Goal: Information Seeking & Learning: Understand process/instructions

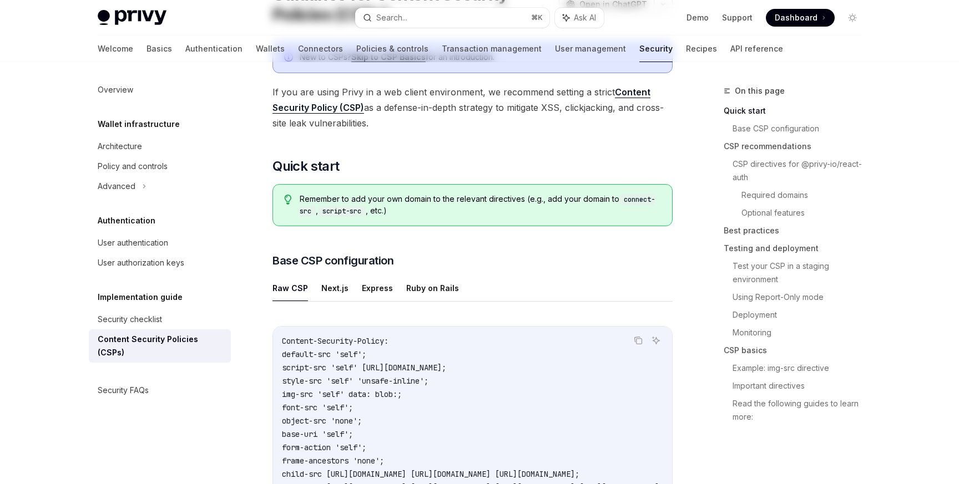
scroll to position [120, 0]
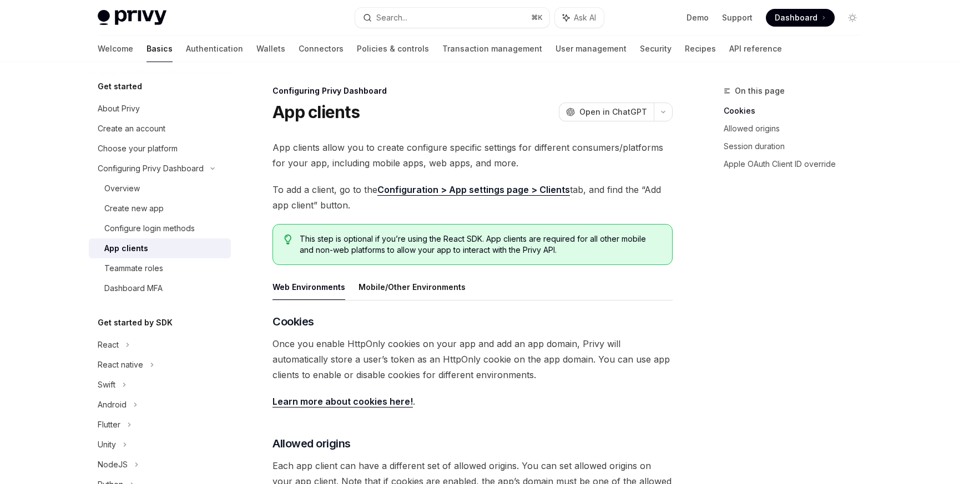
scroll to position [8, 0]
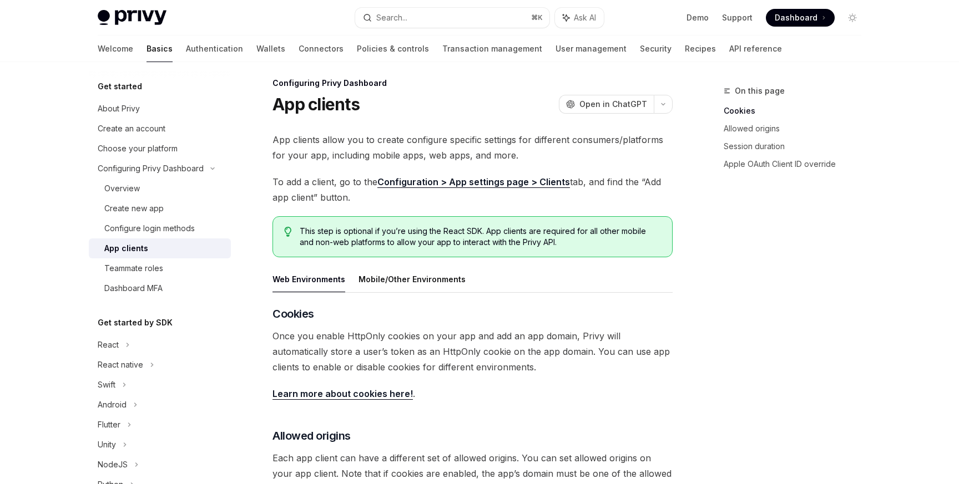
click at [574, 336] on span "Once you enable HttpOnly cookies on your app and add an app domain, Privy will …" at bounding box center [472, 351] width 400 height 47
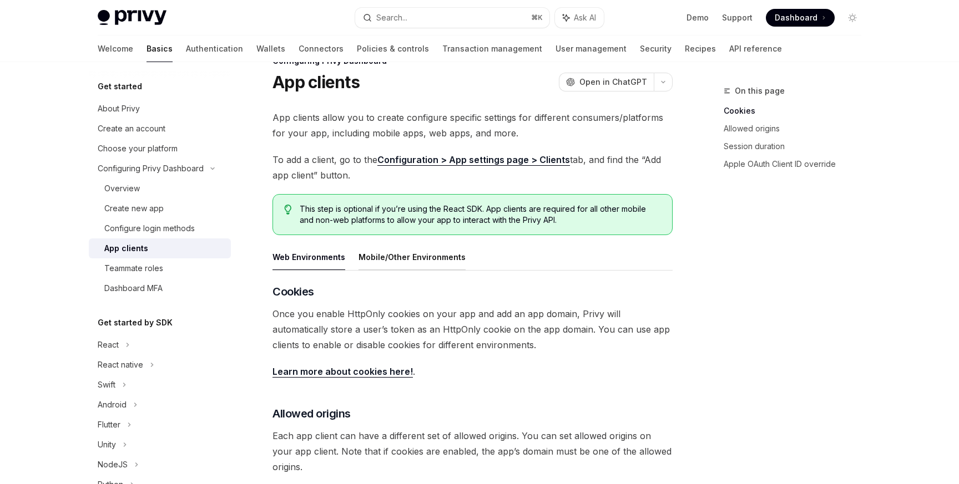
click at [396, 258] on button "Mobile/Other Environments" at bounding box center [411, 257] width 107 height 26
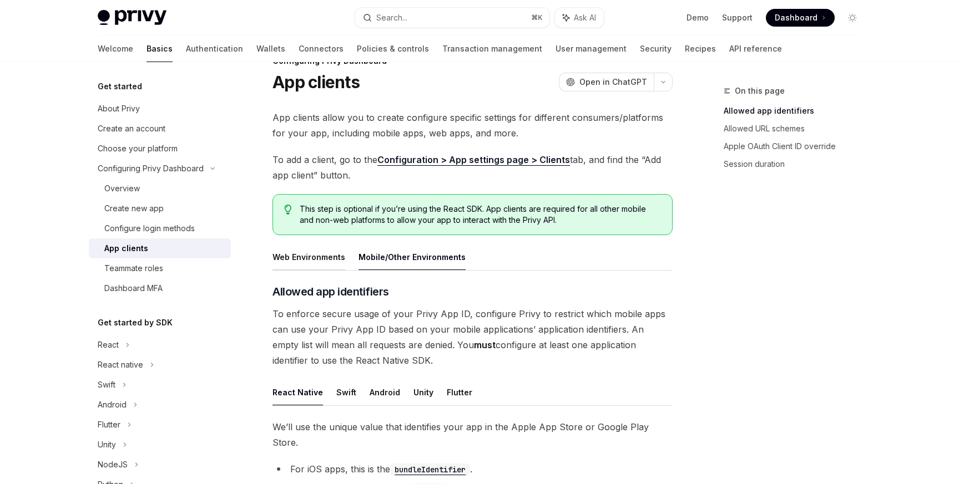
click at [297, 256] on button "Web Environments" at bounding box center [308, 257] width 73 height 26
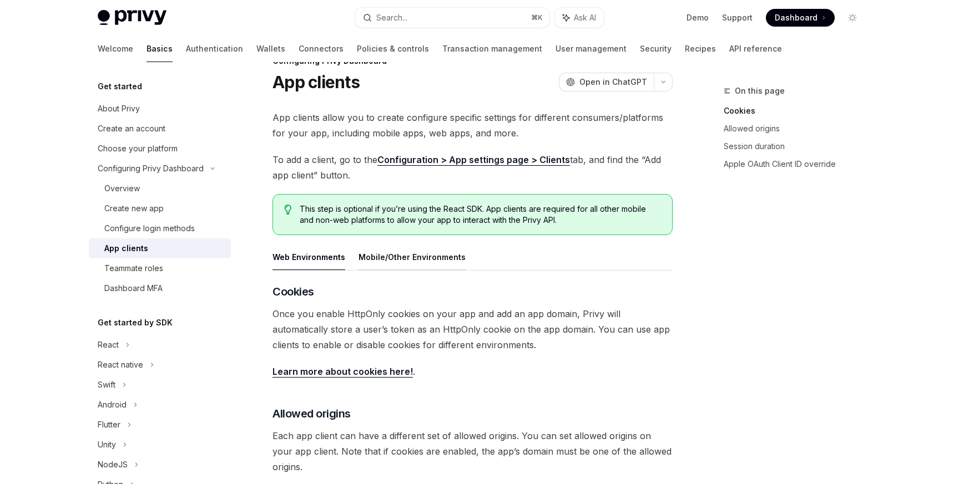
click at [382, 254] on button "Mobile/Other Environments" at bounding box center [411, 257] width 107 height 26
type textarea "*"
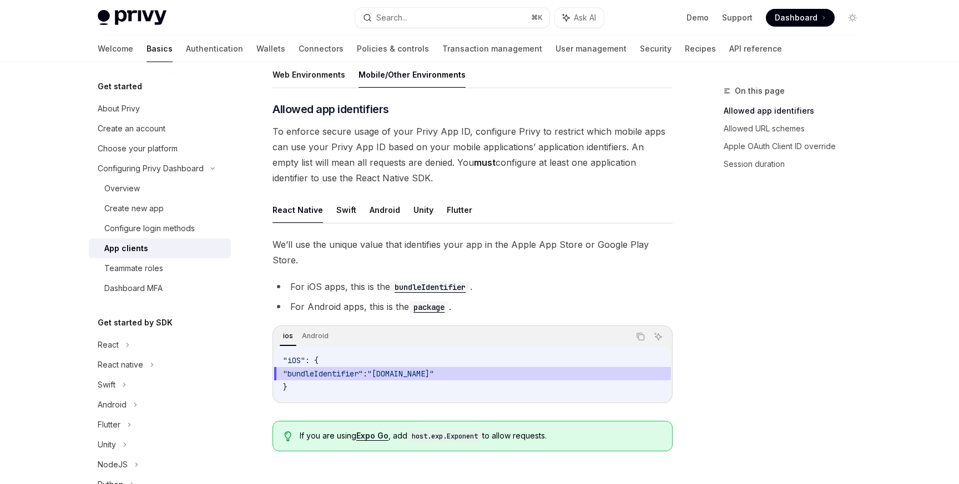
scroll to position [219, 0]
